Goal: Task Accomplishment & Management: Use online tool/utility

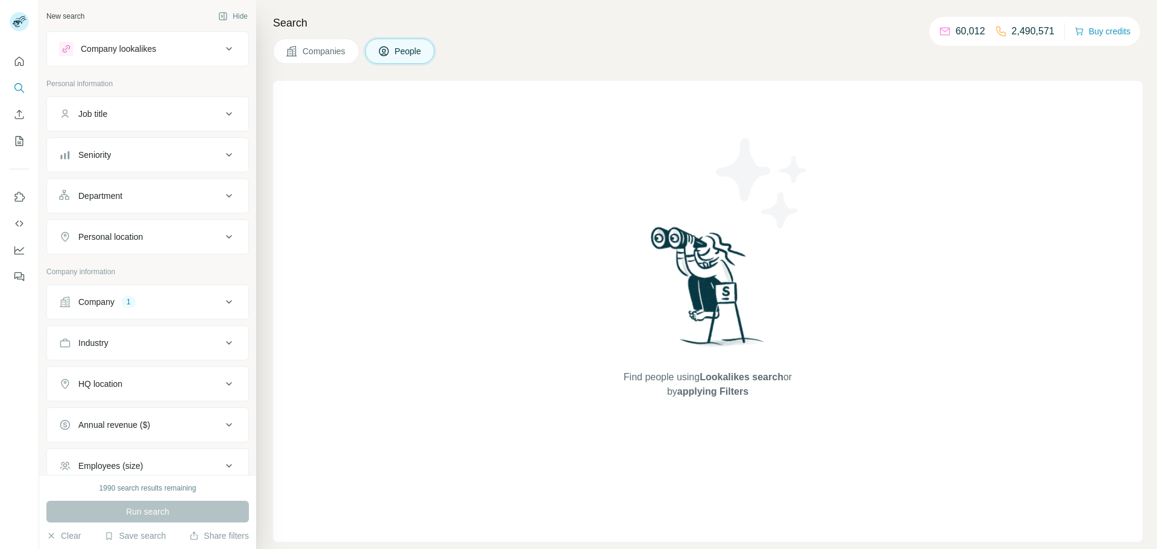
click at [208, 302] on div "Company 1" at bounding box center [140, 302] width 163 height 12
click at [124, 382] on icon "button" at bounding box center [119, 381] width 10 height 10
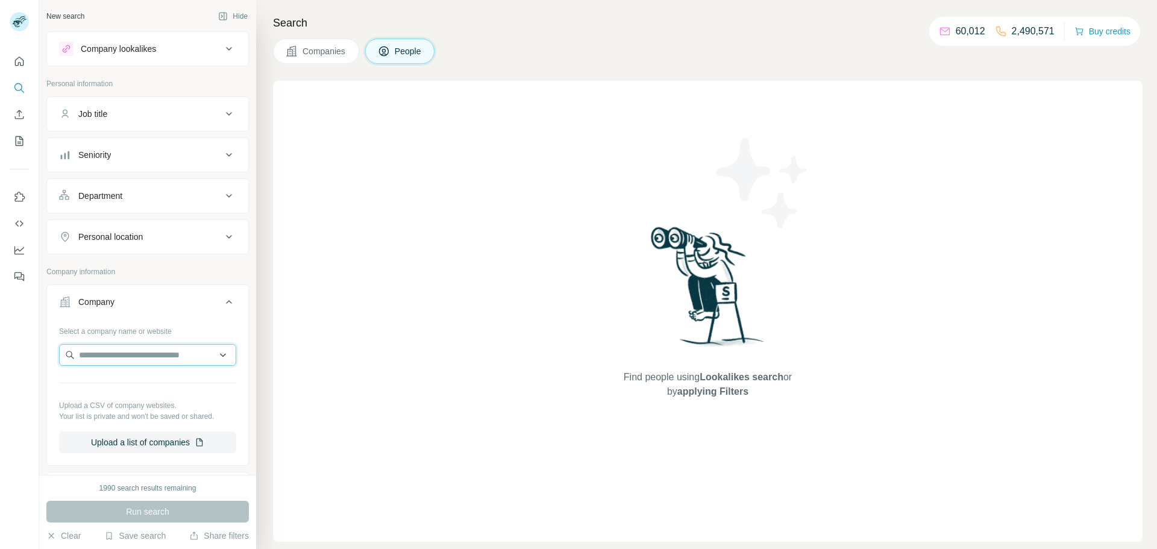
click at [118, 348] on input "text" at bounding box center [147, 355] width 177 height 22
type input "**********"
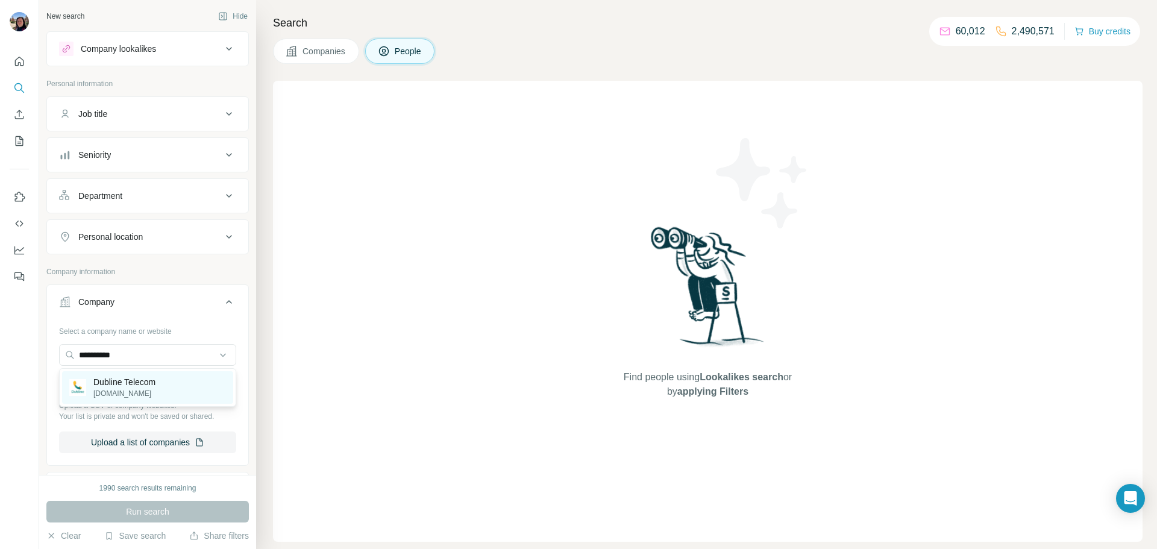
click at [154, 389] on p "[DOMAIN_NAME]" at bounding box center [124, 393] width 62 height 11
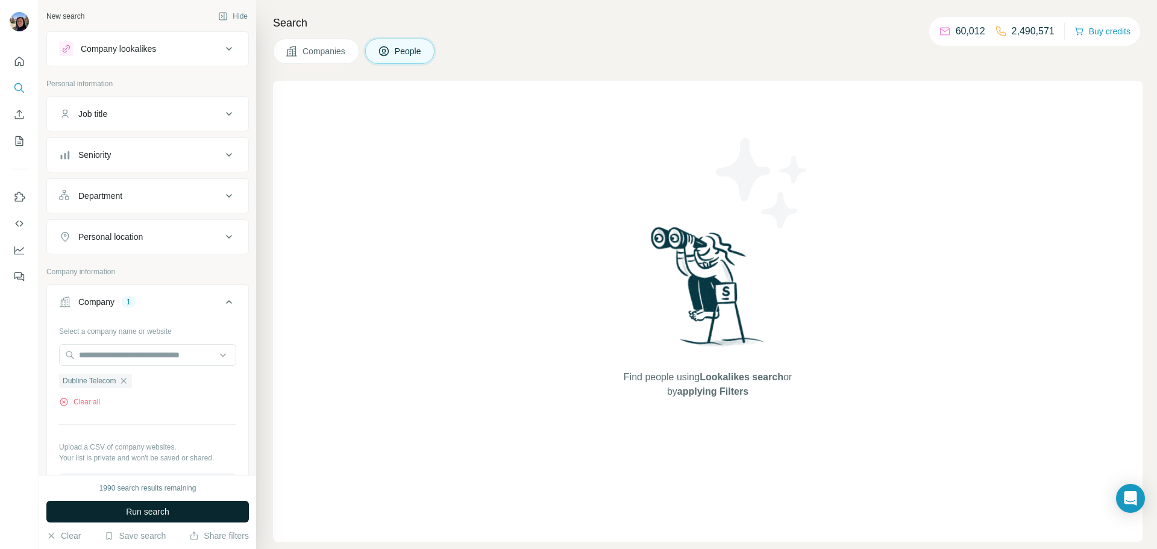
click at [137, 509] on span "Run search" at bounding box center [147, 512] width 43 height 12
